Goal: Download file/media

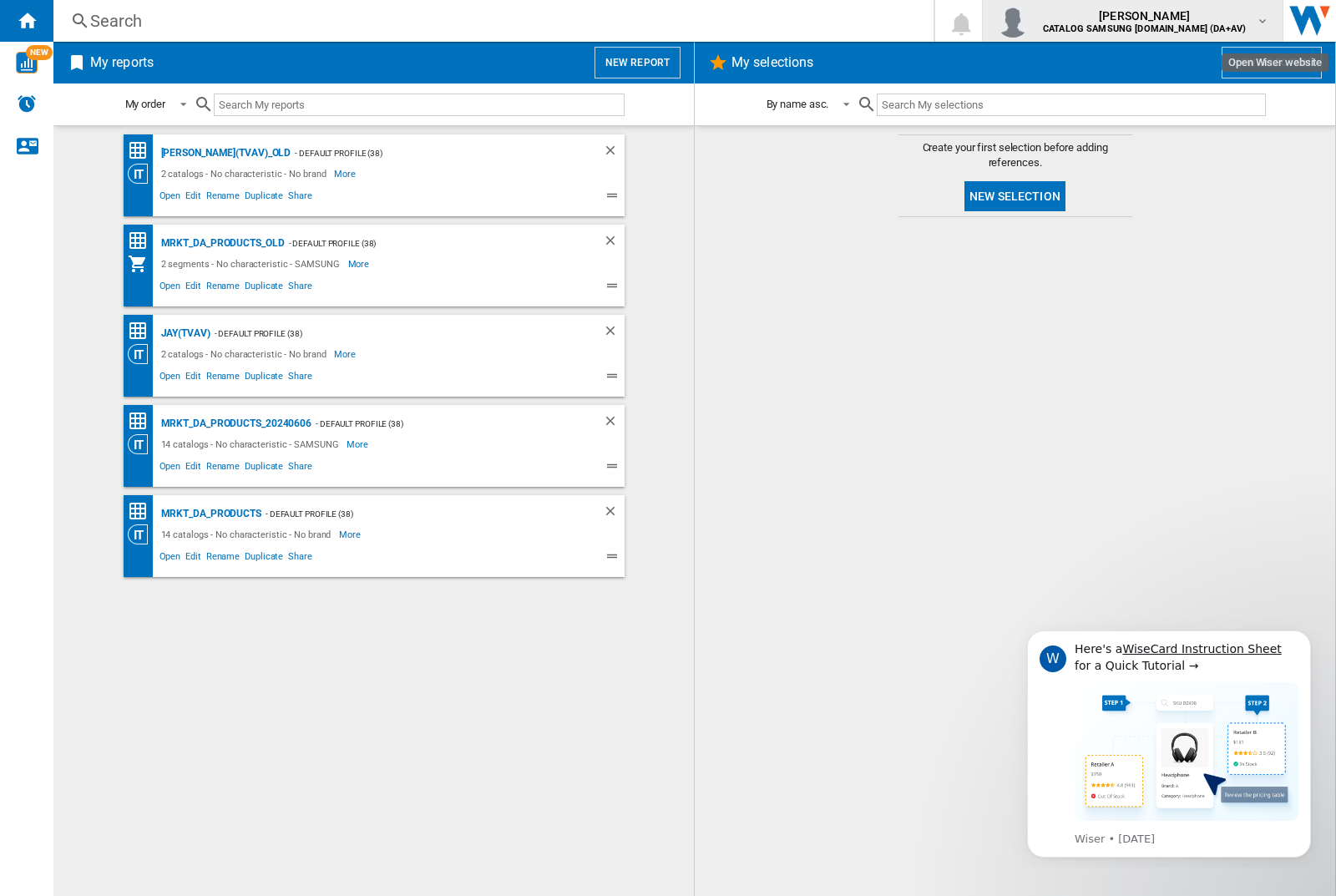
click at [1030, 21] on img "button" at bounding box center [1013, 20] width 34 height 34
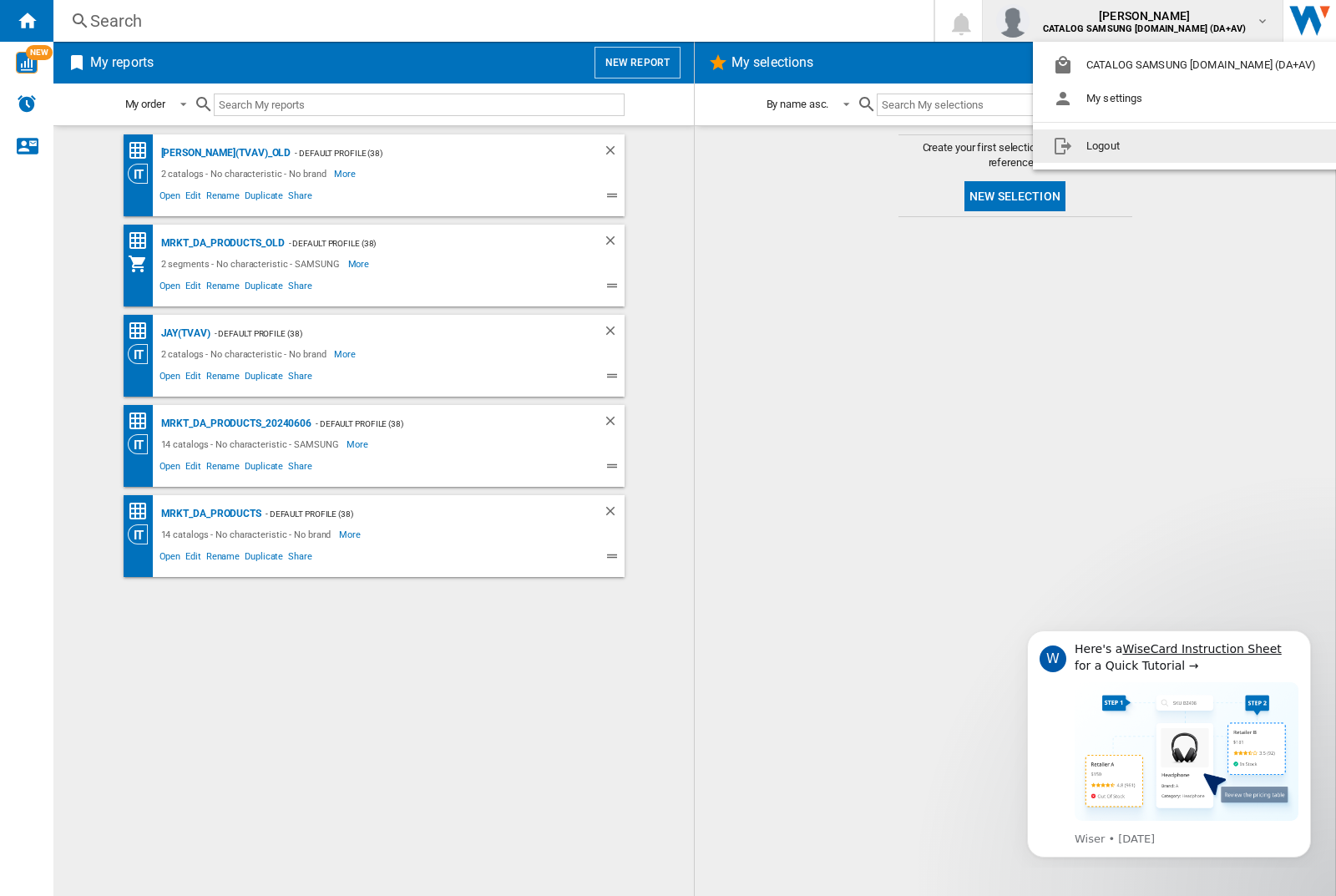
click at [1162, 146] on button "Logout" at bounding box center [1188, 146] width 310 height 34
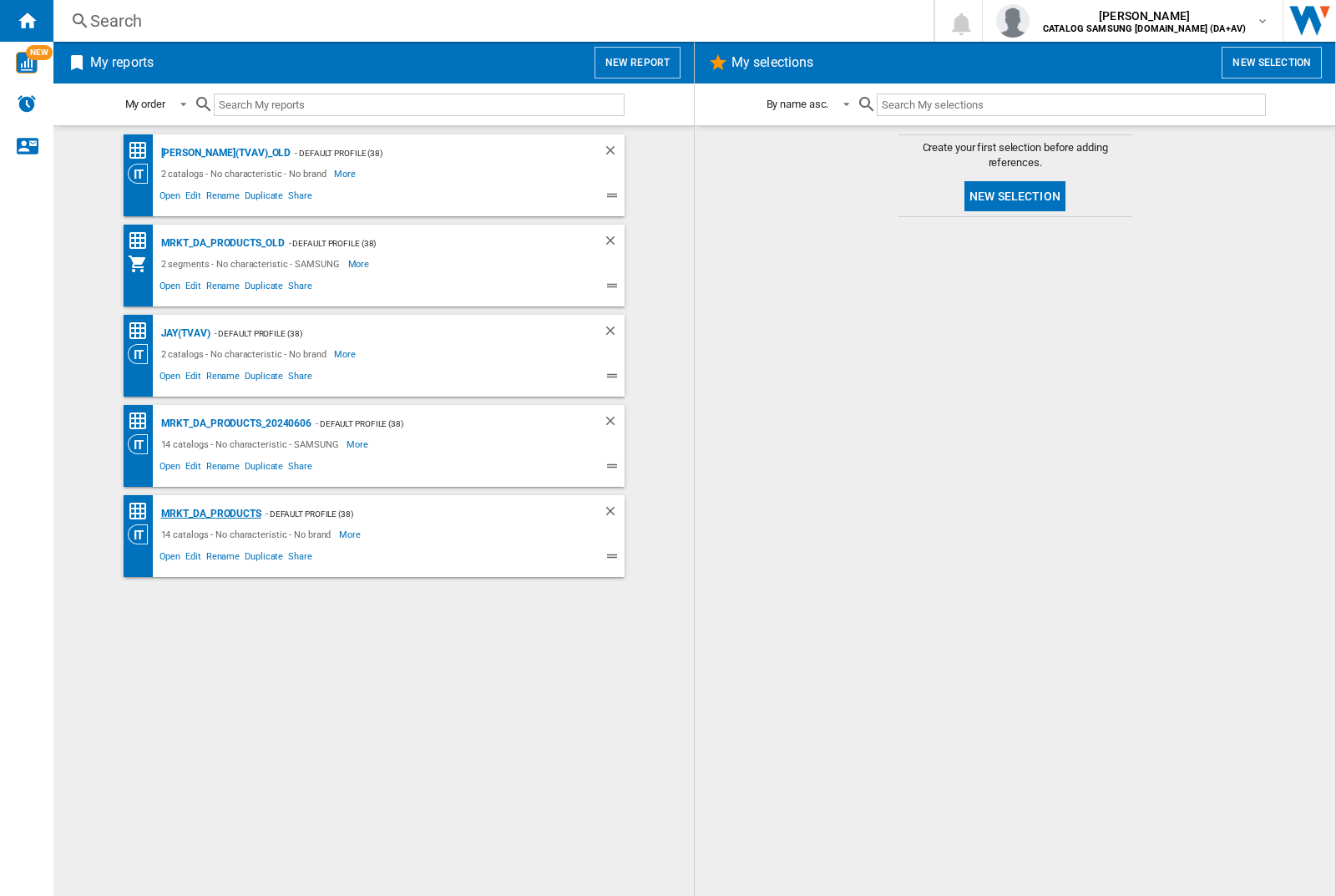
click at [210, 513] on div "MRKT_DA_PRODUCTS" at bounding box center [209, 514] width 105 height 21
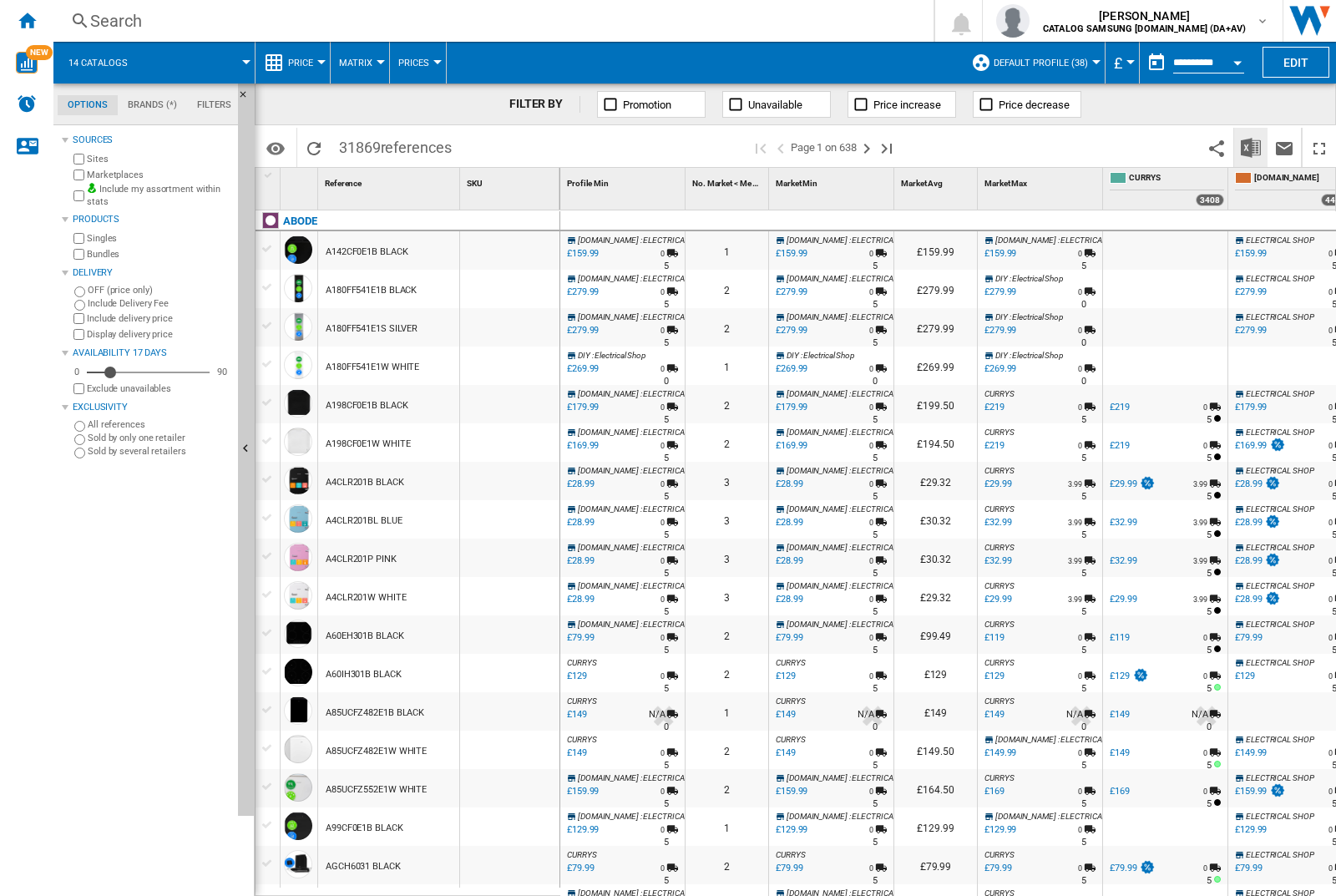
click at [1250, 146] on img "Download in Excel" at bounding box center [1251, 147] width 20 height 20
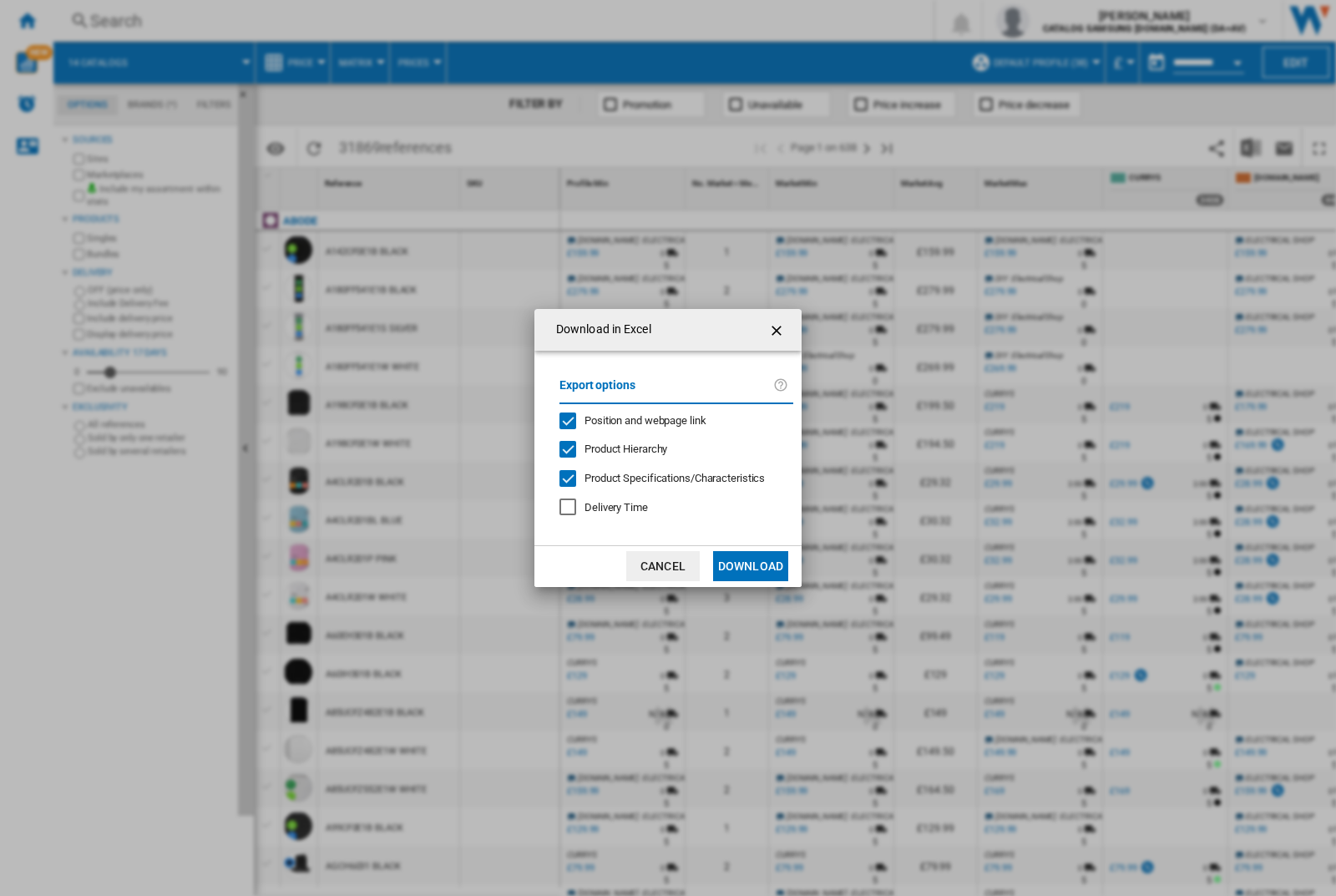
click at [634, 419] on span "Position and webpage link" at bounding box center [646, 420] width 122 height 13
click at [750, 566] on button "Download" at bounding box center [751, 565] width 76 height 30
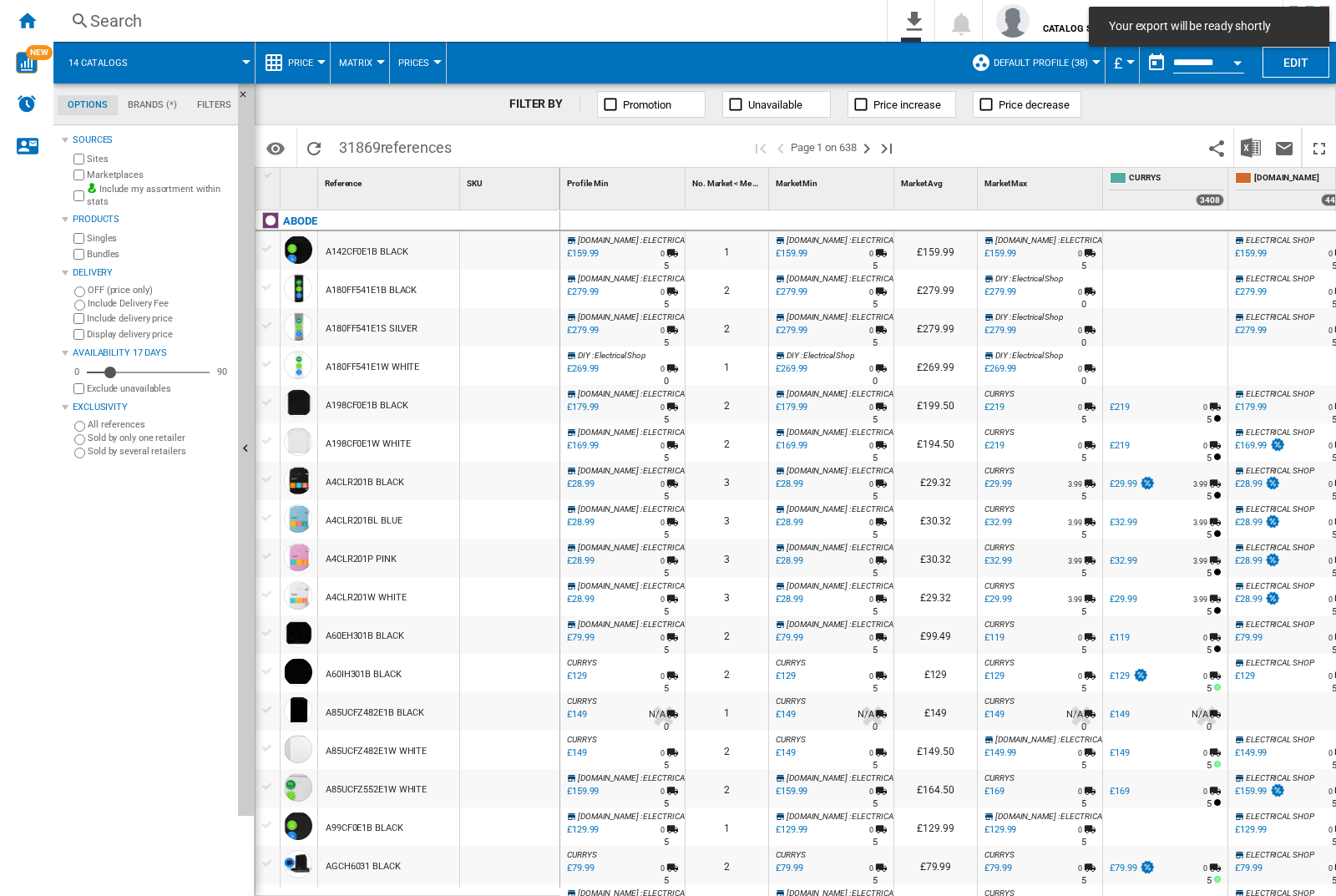
click at [515, 247] on div at bounding box center [509, 251] width 100 height 39
